Goal: Check status: Check status

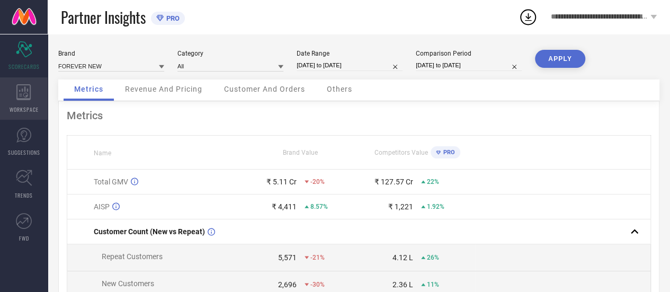
click at [23, 91] on icon at bounding box center [23, 92] width 14 height 16
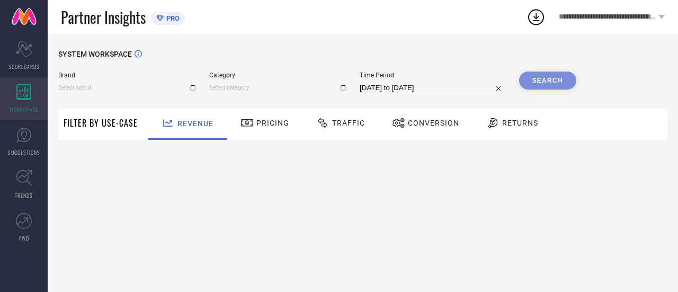
type input "FOREVER NEW"
type input "All"
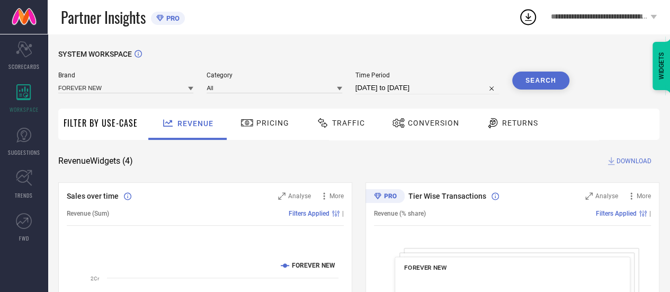
click at [410, 130] on div "Conversion" at bounding box center [425, 123] width 73 height 18
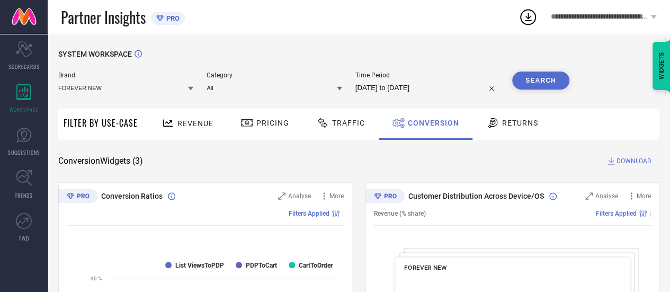
click at [384, 81] on div "Time Period [DATE] to [DATE]" at bounding box center [427, 82] width 144 height 23
select select "6"
select select "2025"
select select "7"
select select "2025"
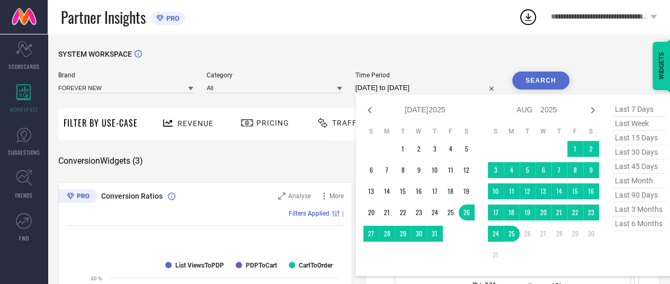
click at [387, 90] on input "[DATE] to [DATE]" at bounding box center [427, 88] width 144 height 13
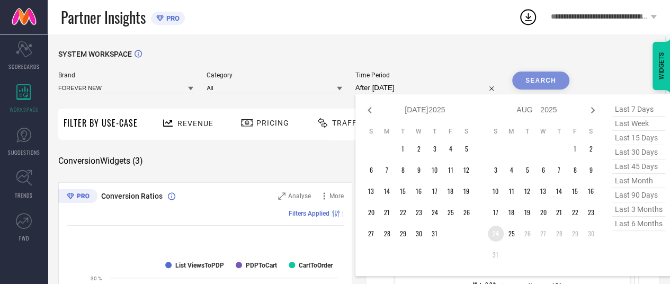
click at [499, 234] on td "24" at bounding box center [496, 234] width 16 height 16
type input "[DATE] to [DATE]"
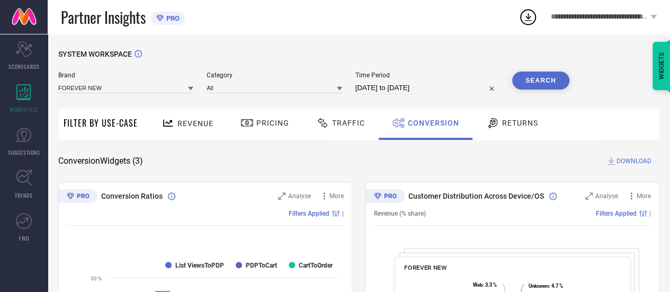
click at [532, 85] on button "Search" at bounding box center [540, 80] width 57 height 18
select select "7"
select select "2025"
select select "8"
select select "2025"
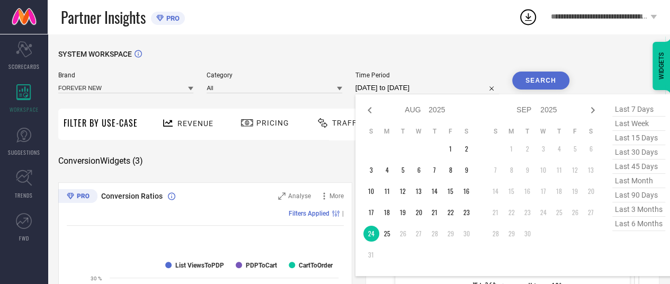
click at [414, 92] on input "[DATE] to [DATE]" at bounding box center [427, 88] width 144 height 13
click at [386, 230] on td "25" at bounding box center [387, 234] width 16 height 16
type input "[DATE] to [DATE]"
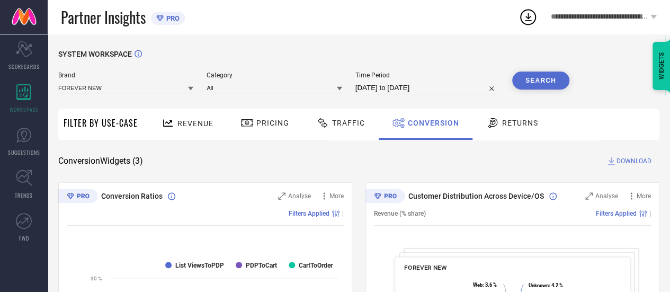
click at [530, 85] on button "Search" at bounding box center [540, 80] width 57 height 18
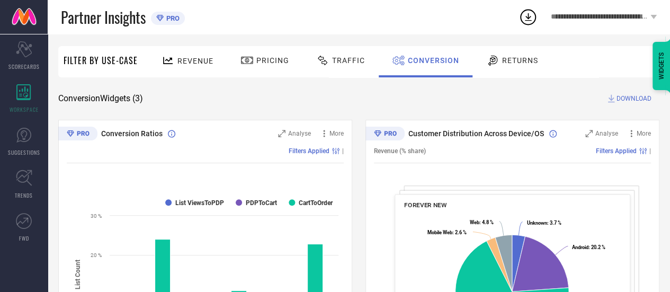
scroll to position [265, 0]
